Goal: Transaction & Acquisition: Purchase product/service

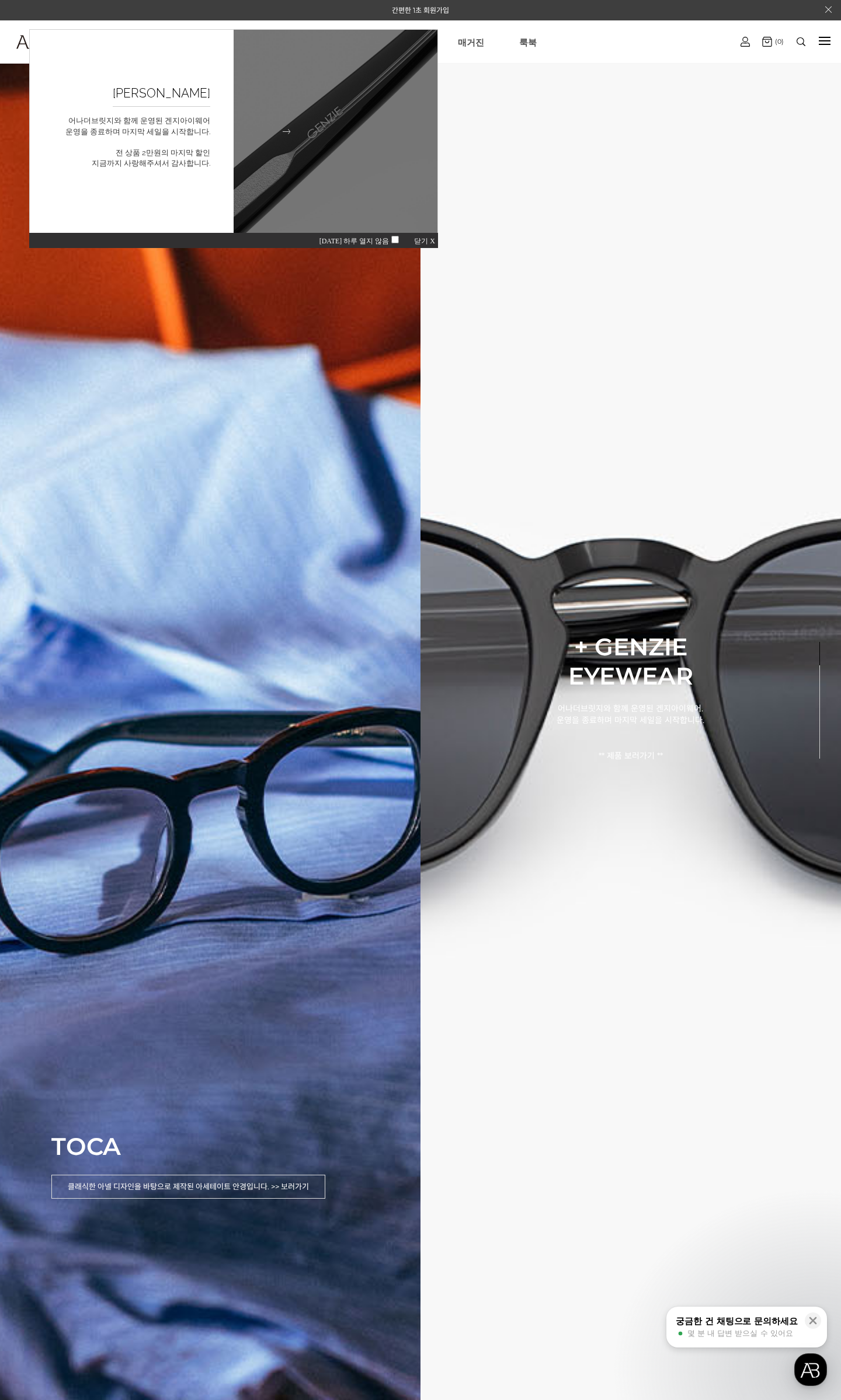
click at [199, 183] on figcaption "[PERSON_NAME] 어나더브릿지와 함께 운영된 겐지아이웨어 운영을 종료하며 마지막 세일을 시작합니다. 전 상품 2만원의 마지막 할인 지금…" at bounding box center [131, 131] width 203 height 203
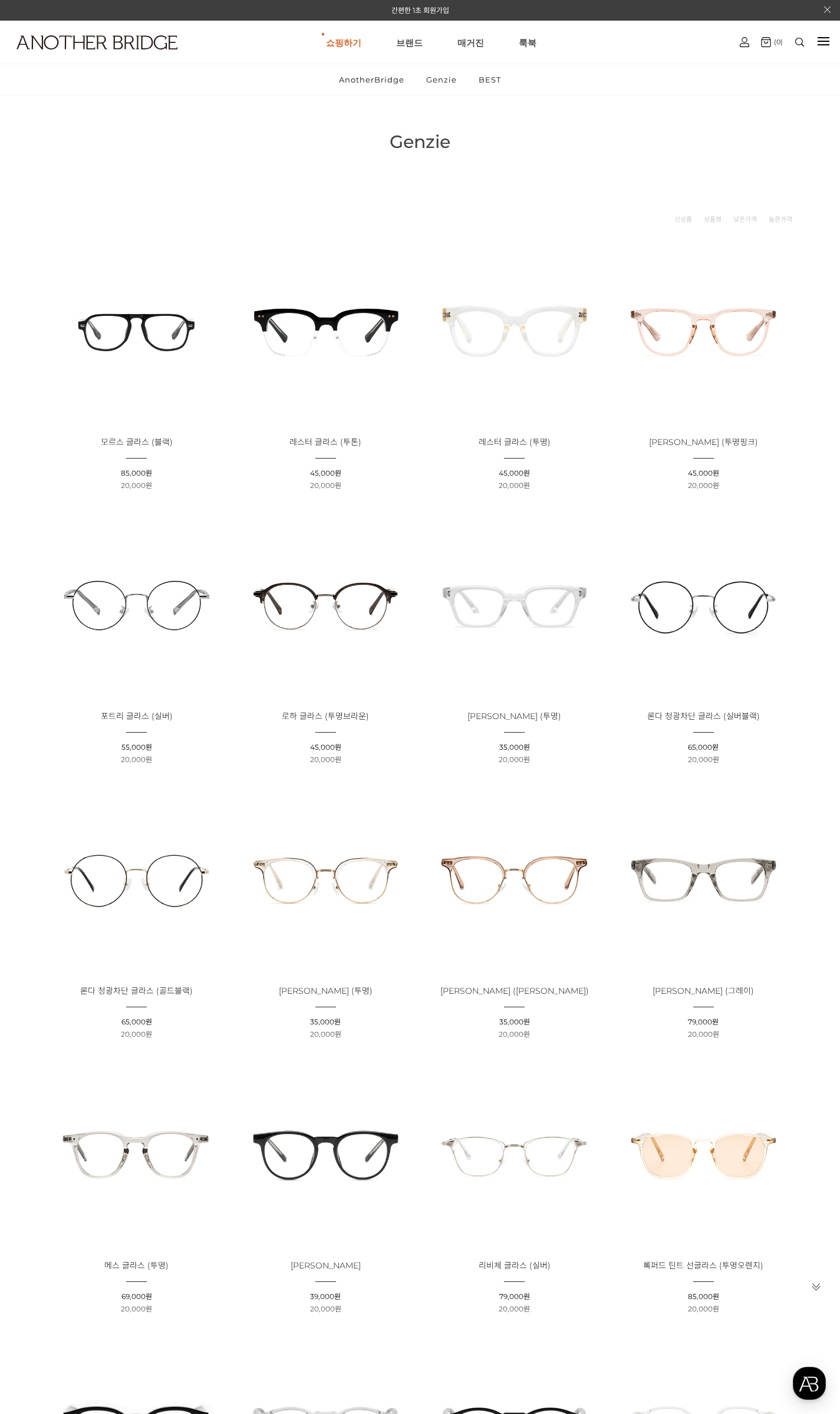
click at [130, 484] on span "20,000원" at bounding box center [137, 485] width 31 height 9
click at [173, 488] on li "할인판매가 : 20,000원" at bounding box center [137, 485] width 181 height 11
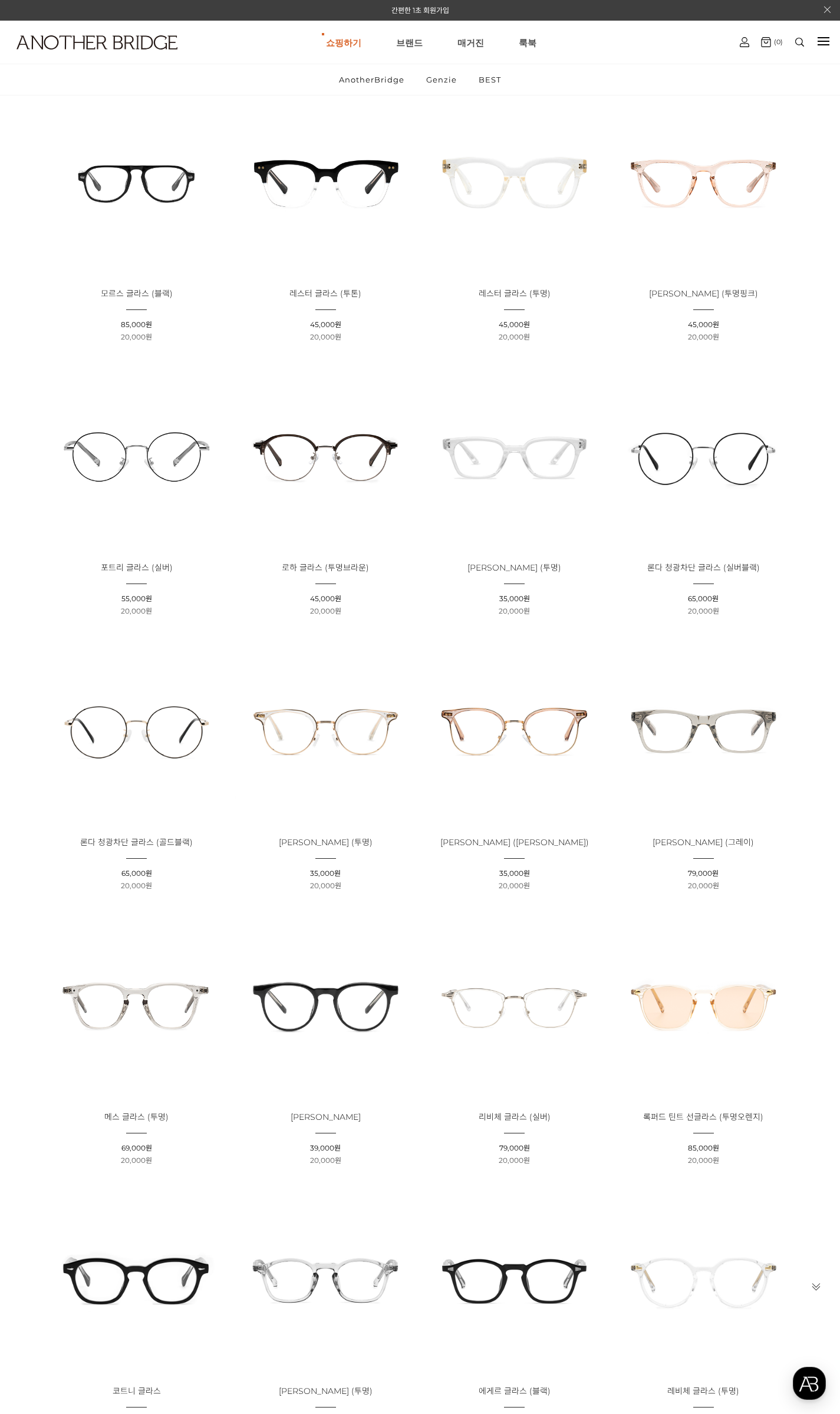
scroll to position [236, 0]
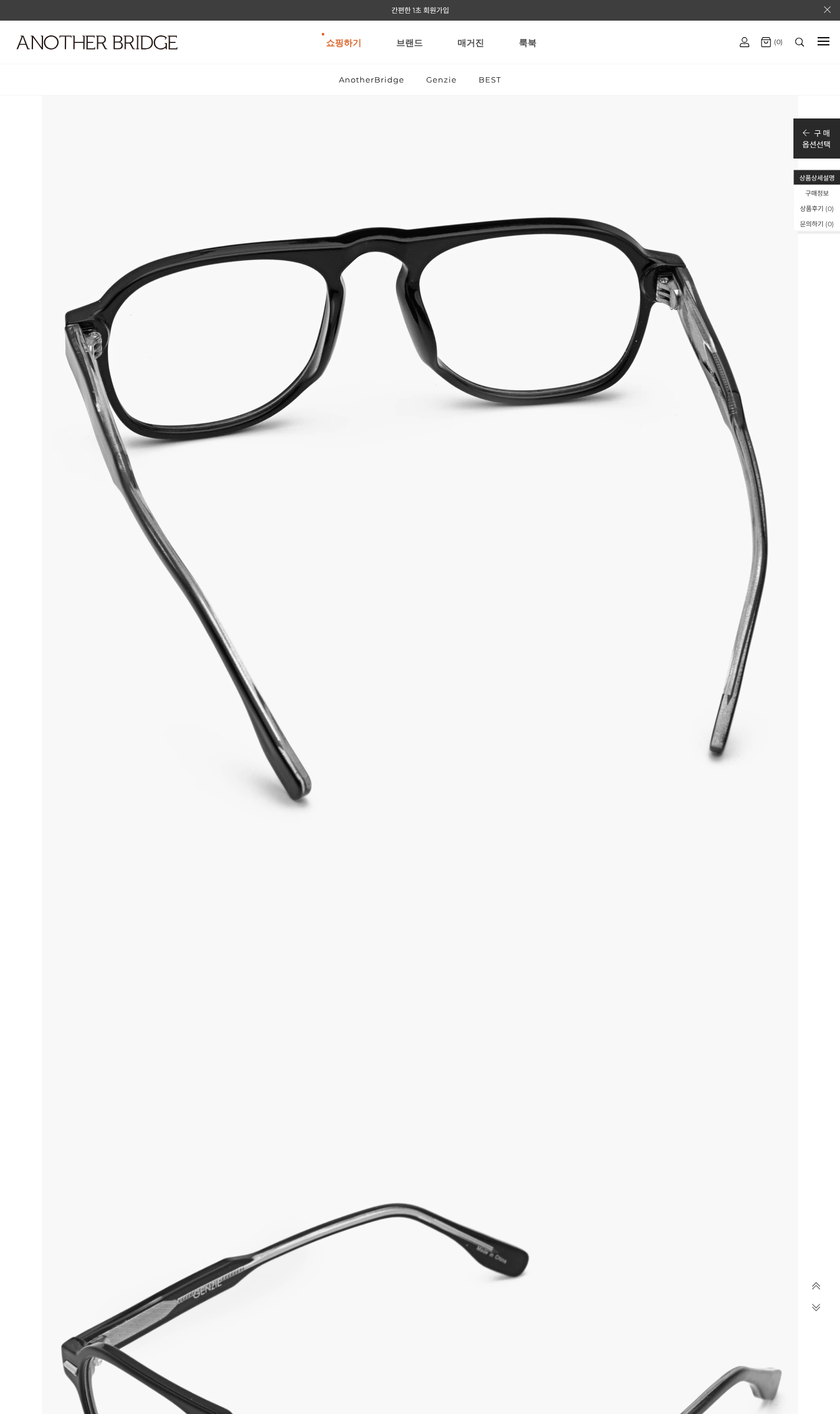
scroll to position [2830, 0]
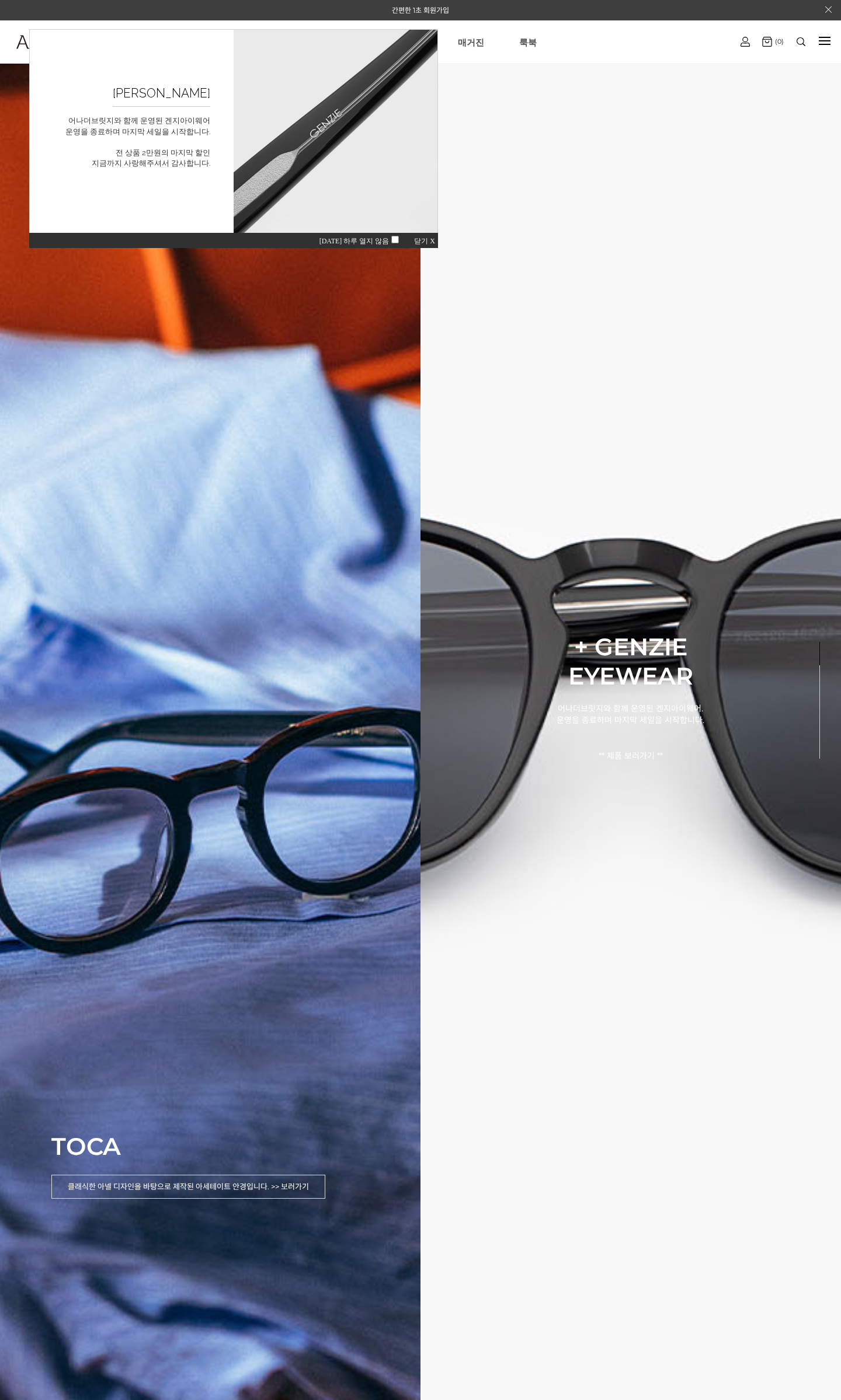
click at [421, 241] on span "닫기 X" at bounding box center [424, 241] width 21 height 8
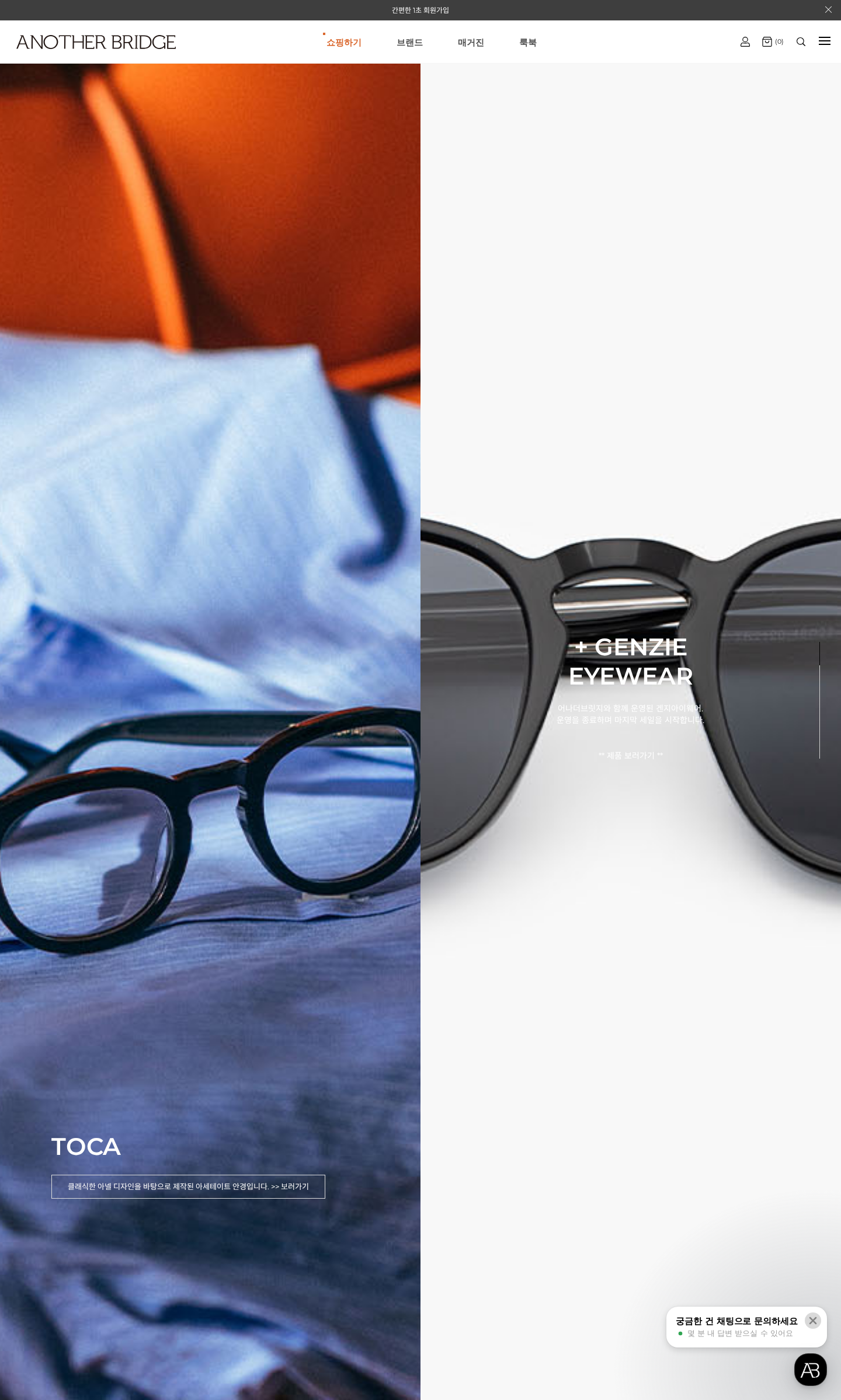
click at [814, 1326] on icon at bounding box center [813, 1321] width 12 height 12
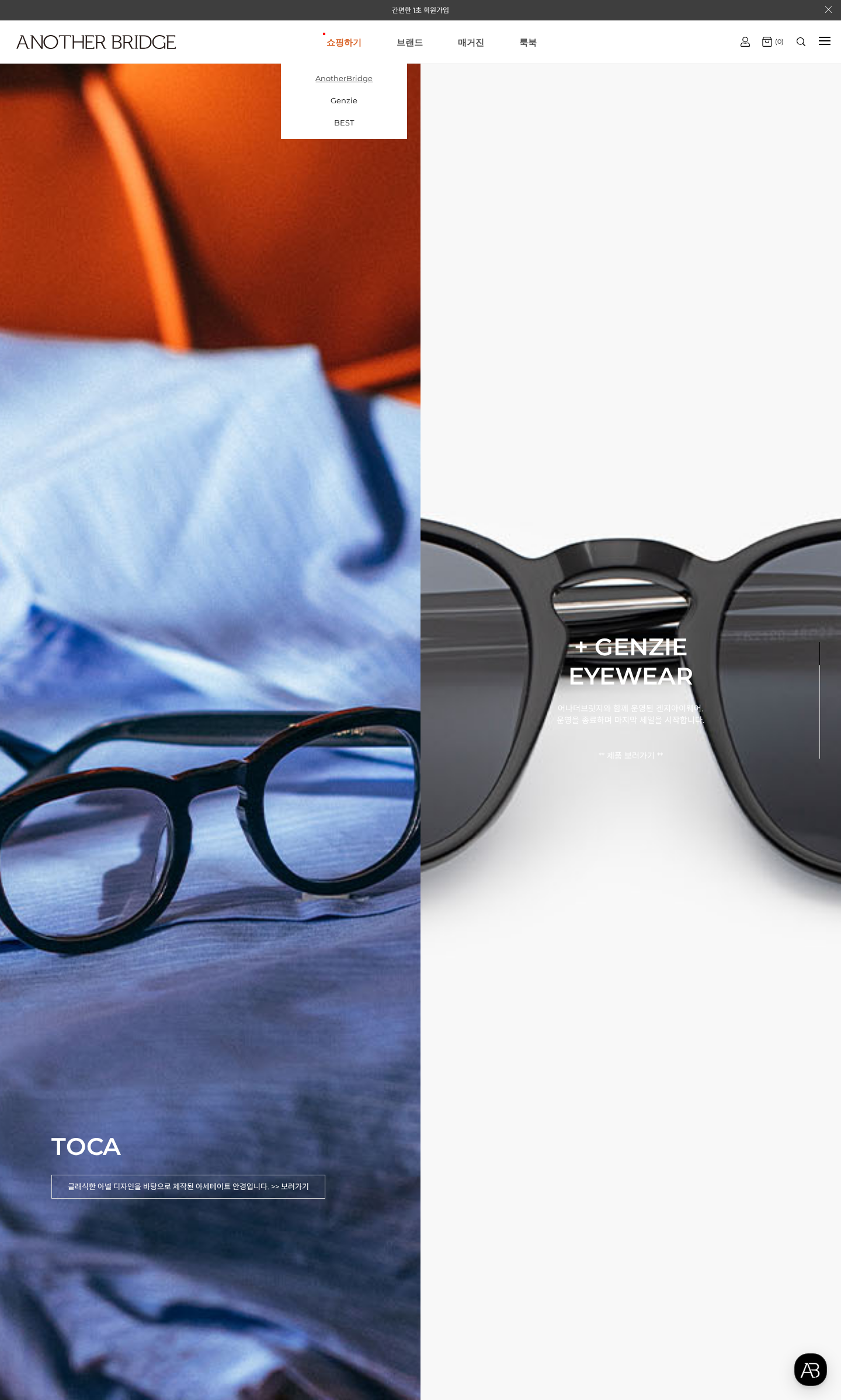
click at [355, 81] on link "AnotherBridge" at bounding box center [345, 78] width 127 height 22
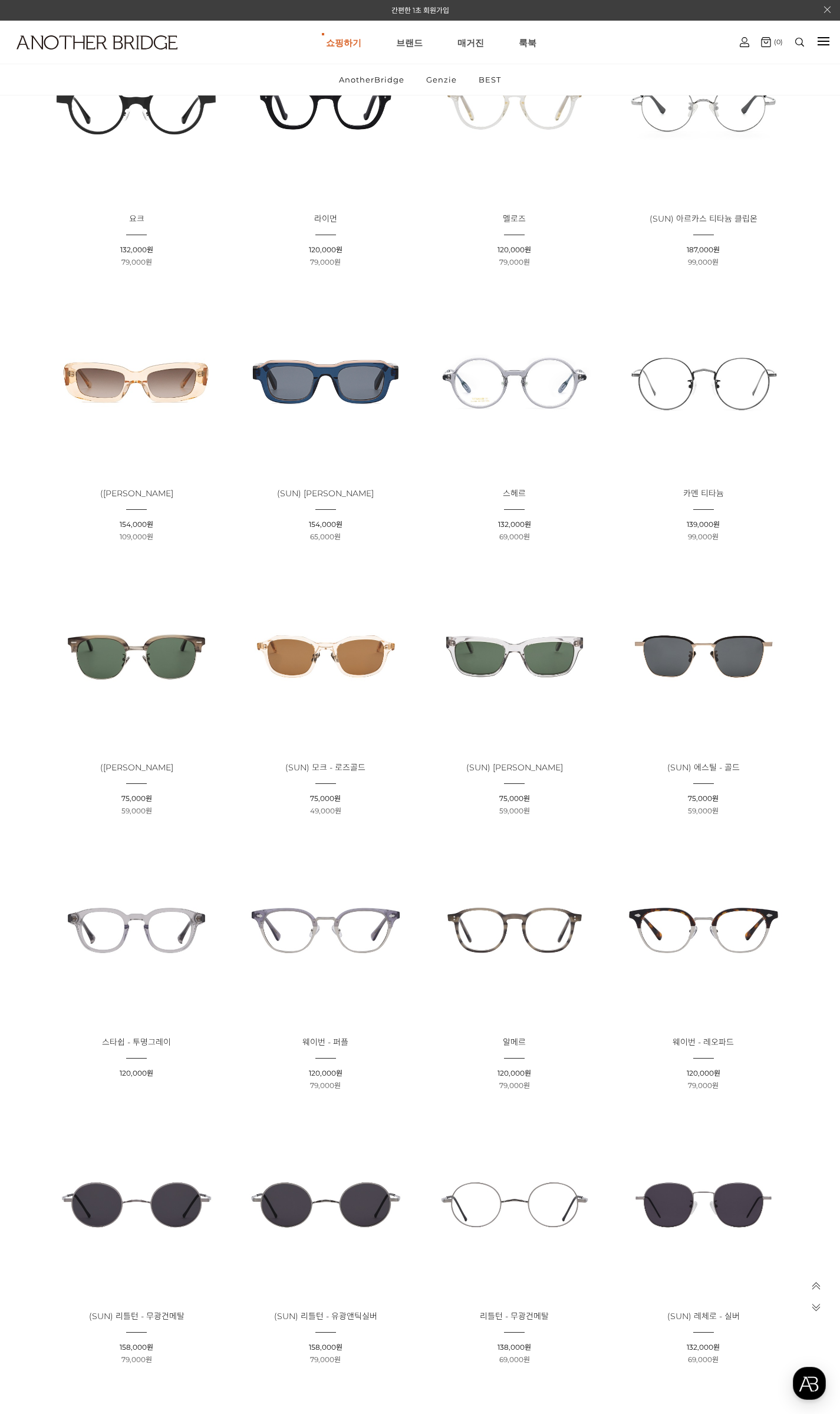
scroll to position [884, 0]
